Goal: Information Seeking & Learning: Learn about a topic

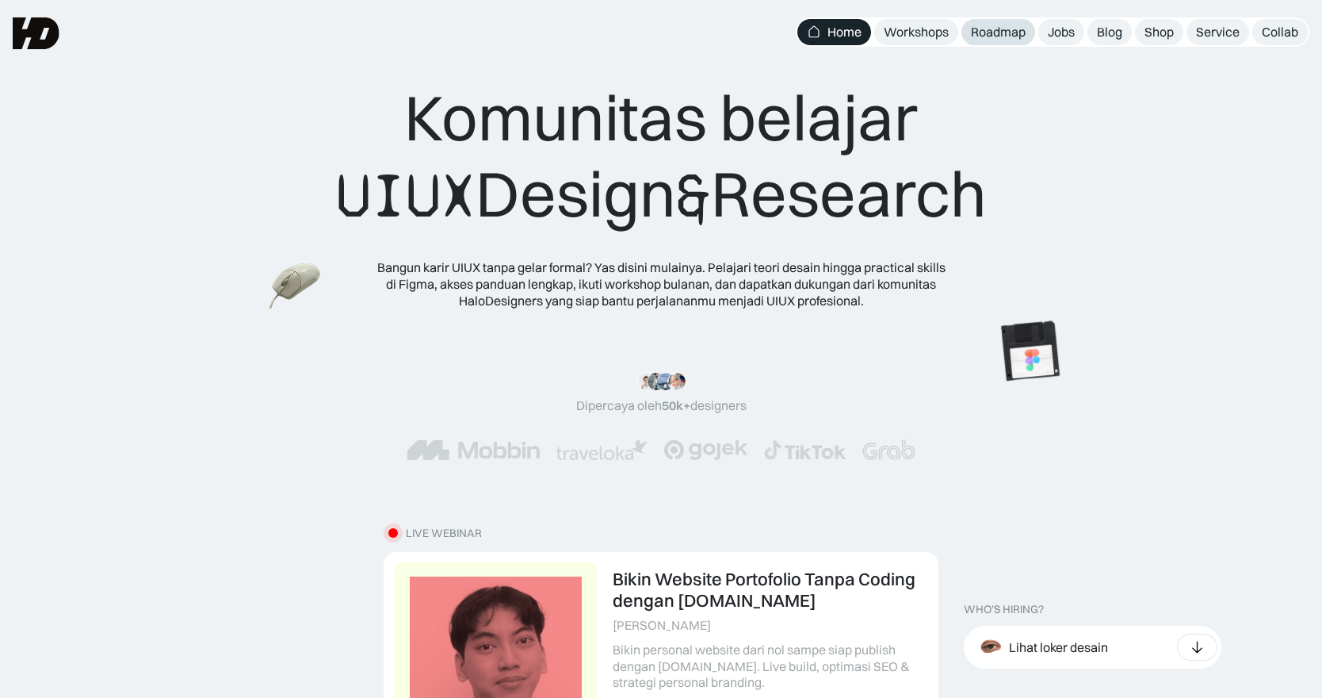
click at [975, 29] on div "Roadmap" at bounding box center [998, 32] width 55 height 17
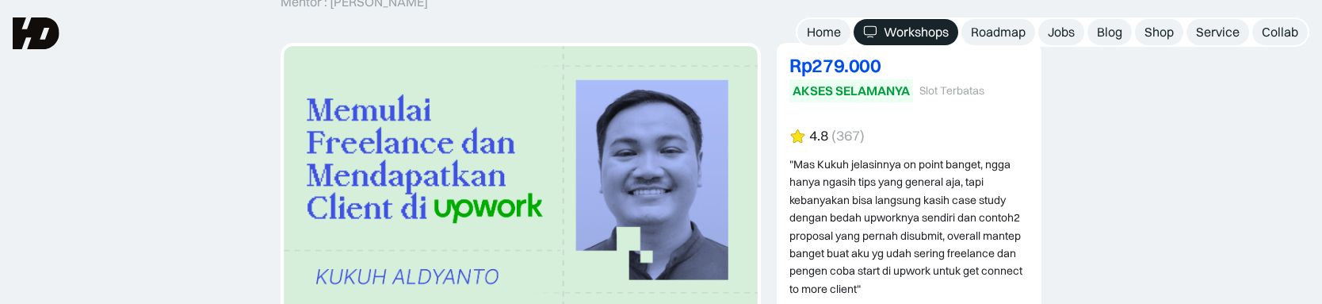
scroll to position [159, 0]
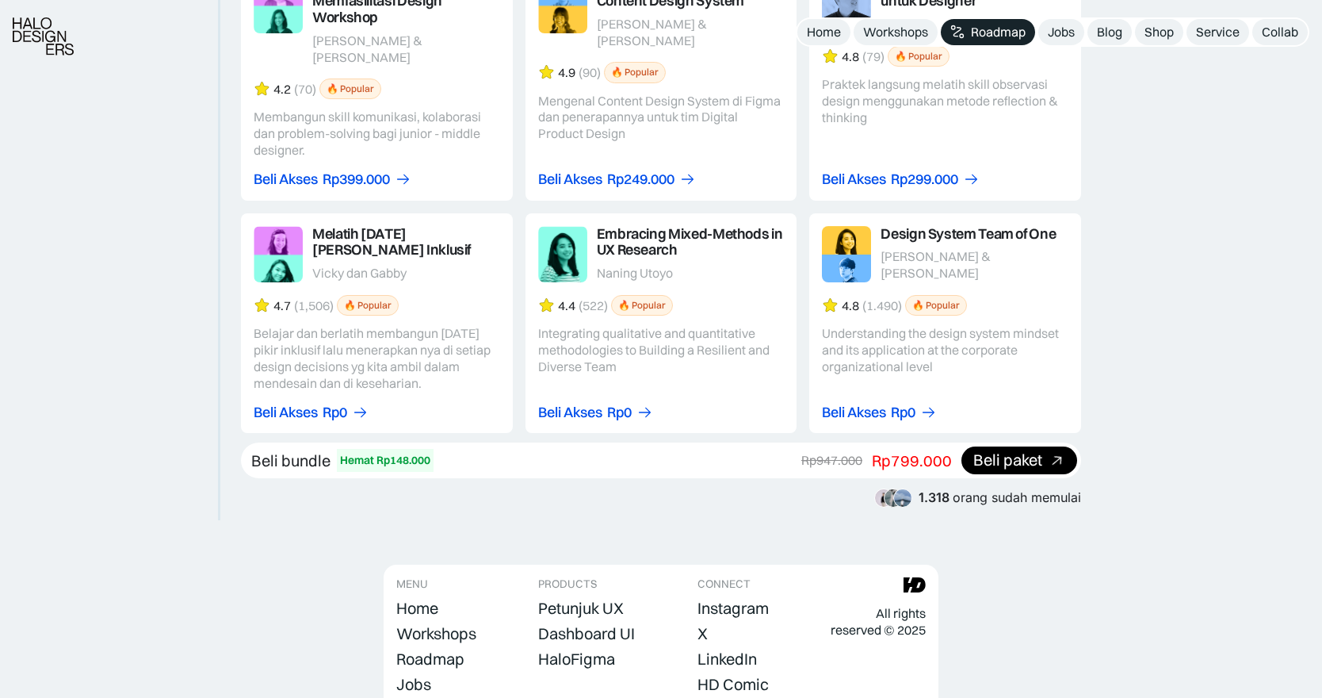
scroll to position [2933, 0]
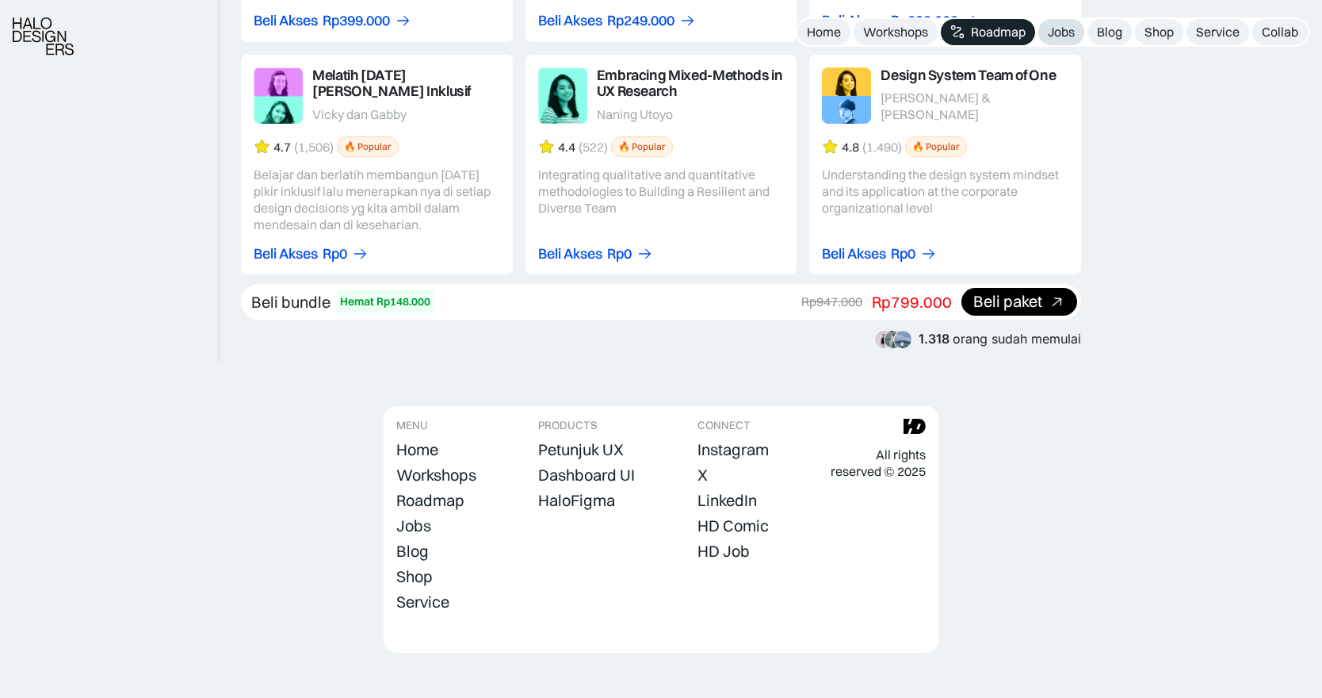
click at [1060, 21] on link "Jobs" at bounding box center [1062, 32] width 46 height 26
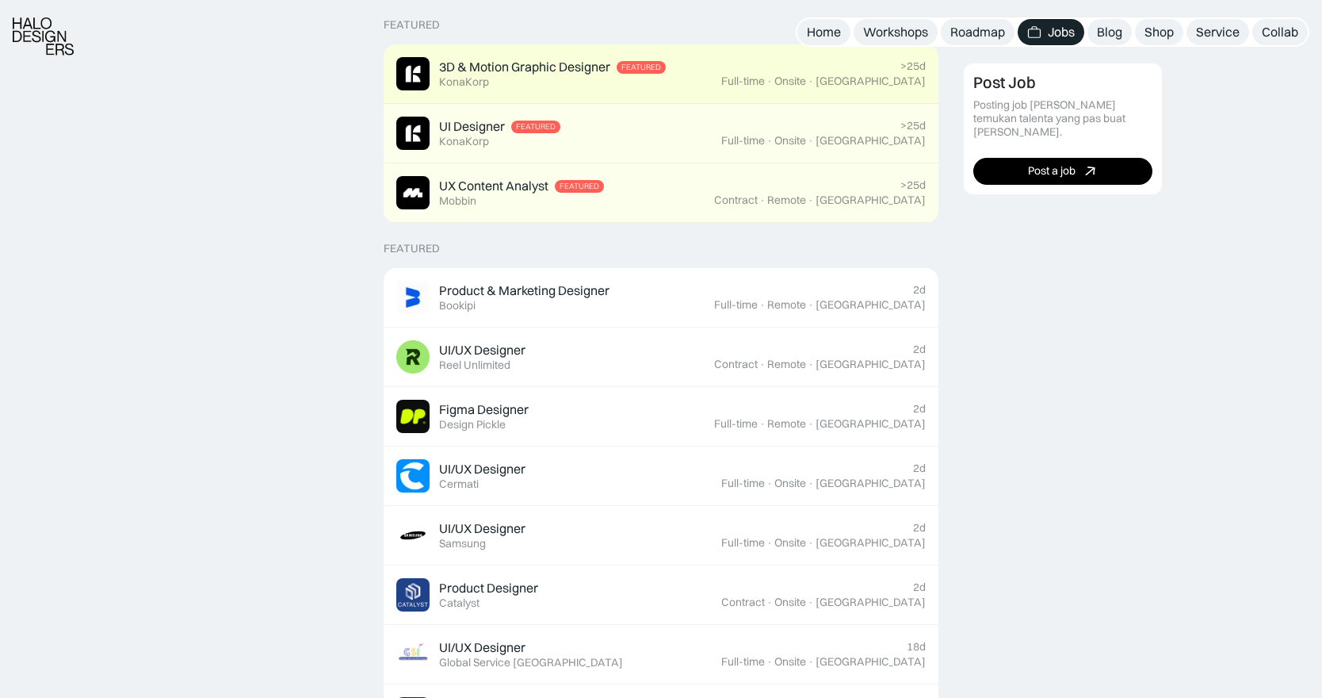
scroll to position [476, 0]
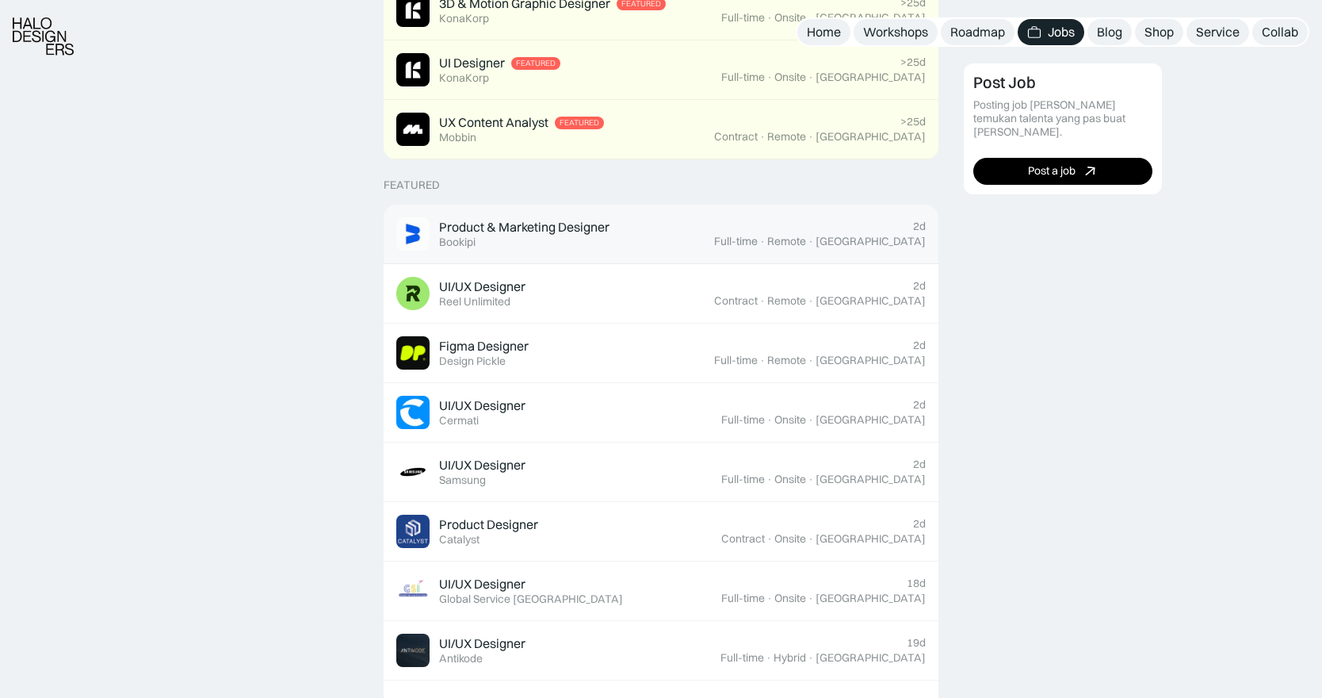
click at [597, 224] on div "Product & Marketing Designer" at bounding box center [524, 227] width 170 height 17
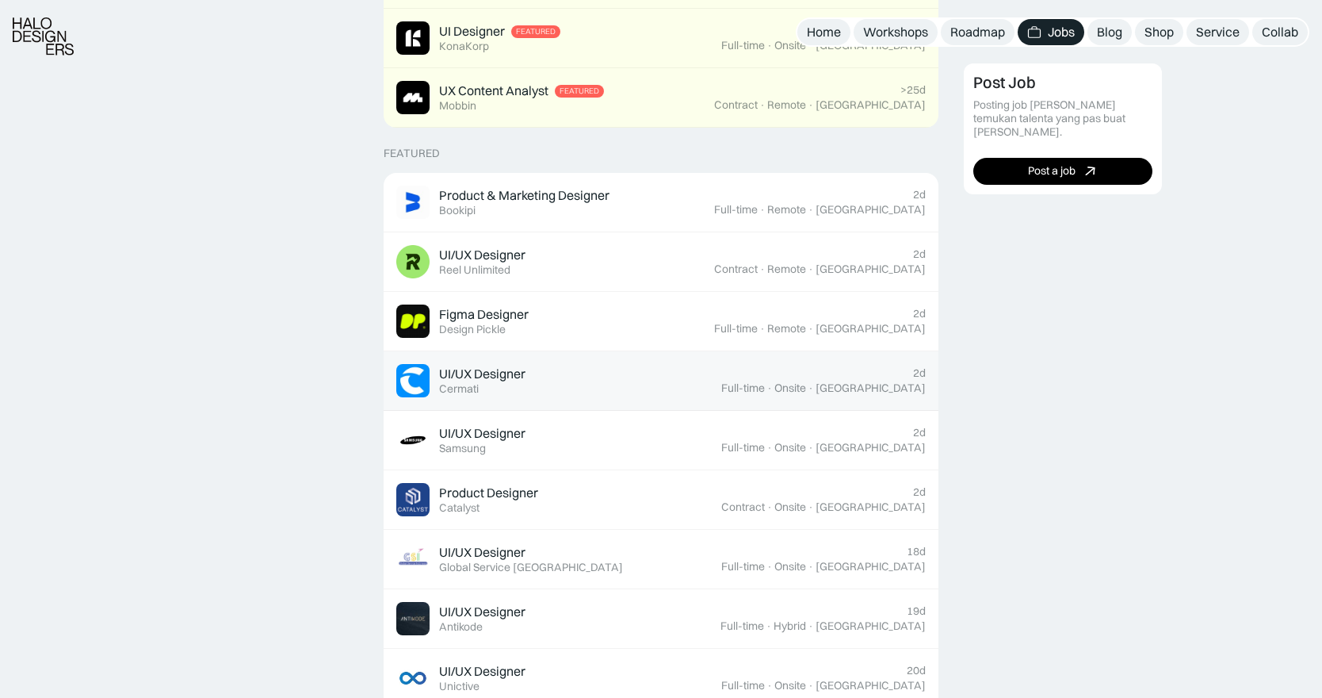
scroll to position [555, 0]
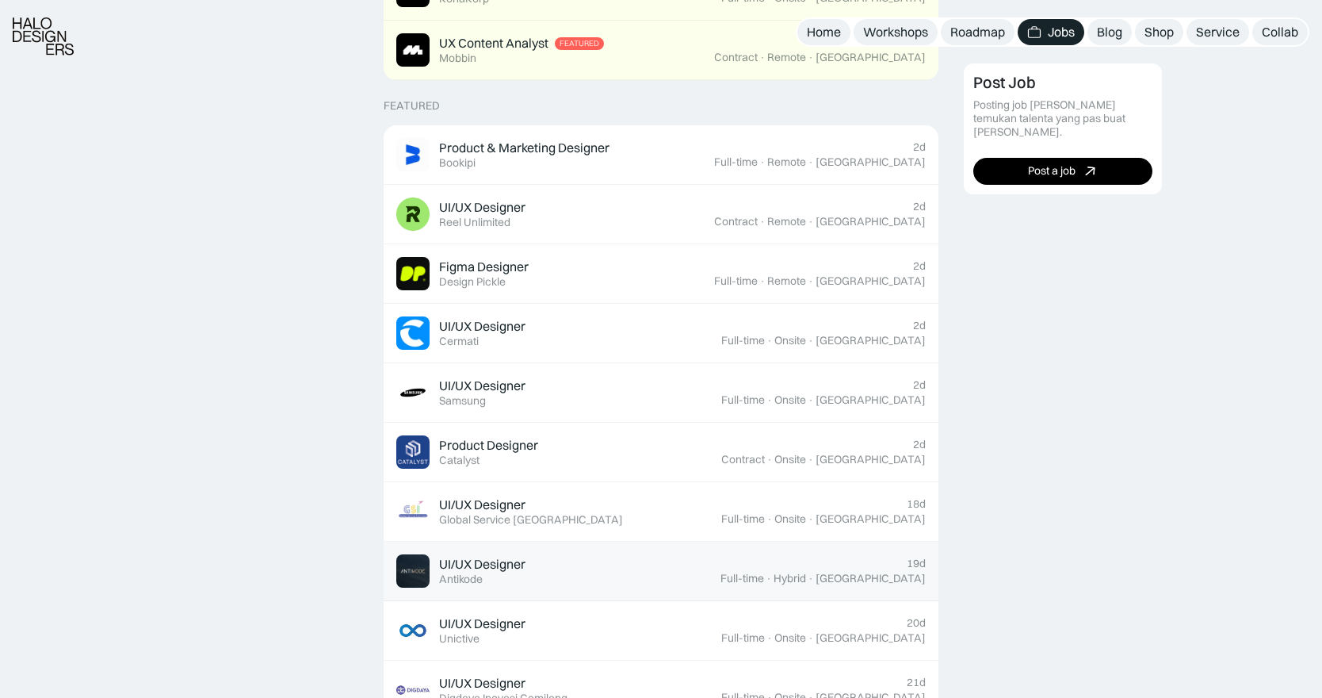
click at [560, 584] on div "UI/UX Designer Featured Antikode" at bounding box center [558, 570] width 324 height 33
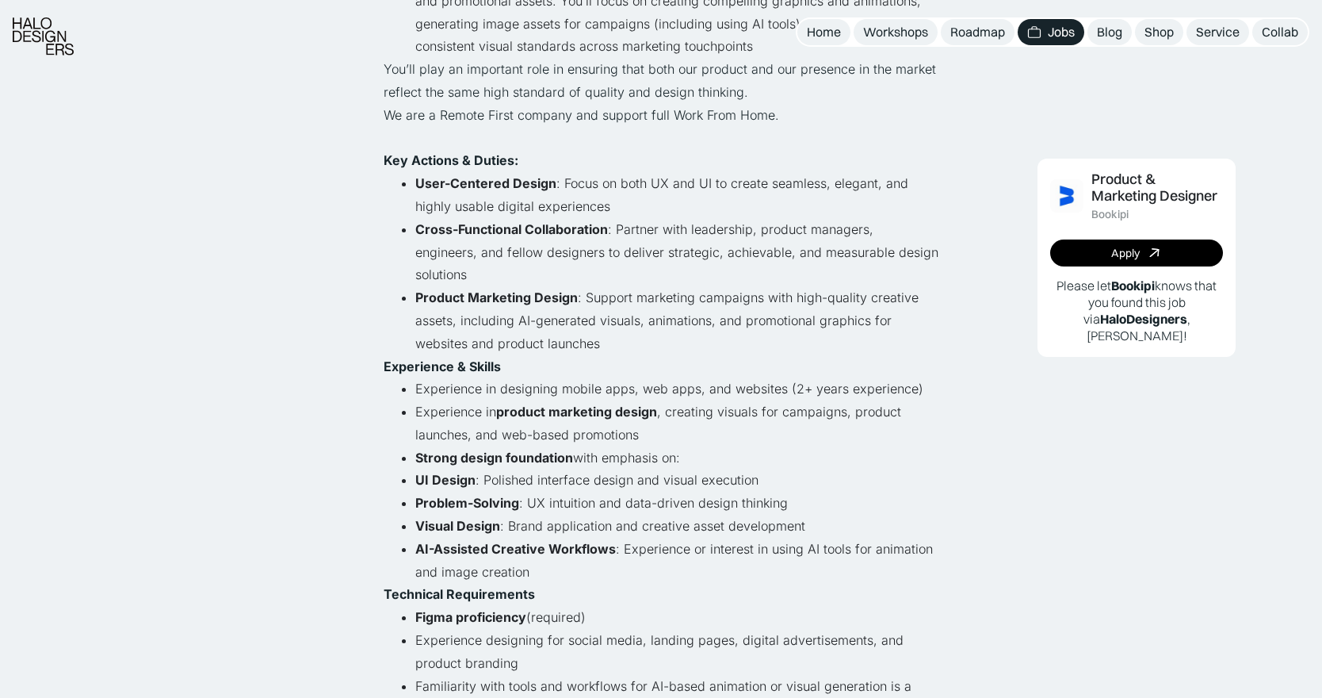
scroll to position [555, 0]
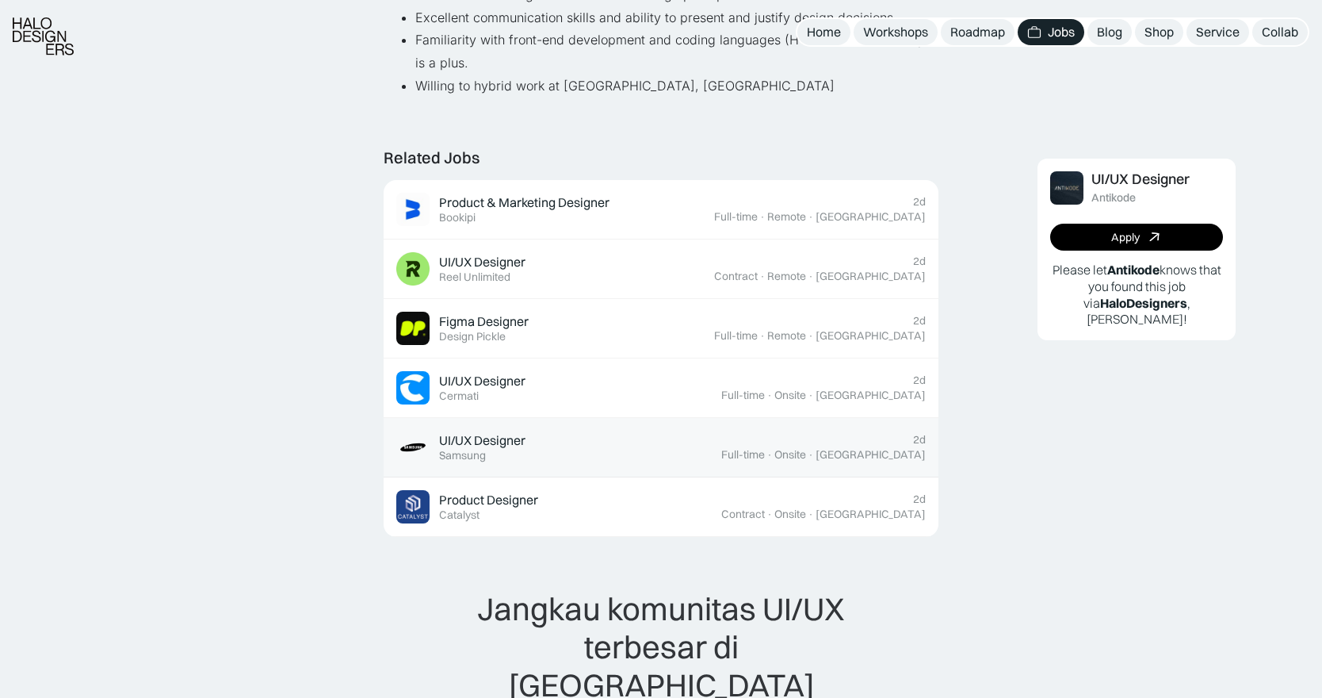
scroll to position [951, 0]
